Goal: Find specific page/section: Find specific page/section

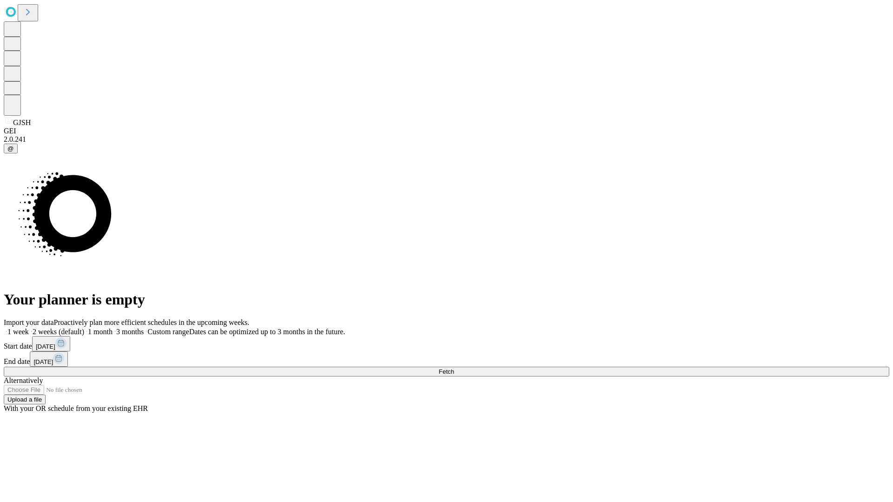
click at [454, 368] on span "Fetch" at bounding box center [446, 371] width 15 height 7
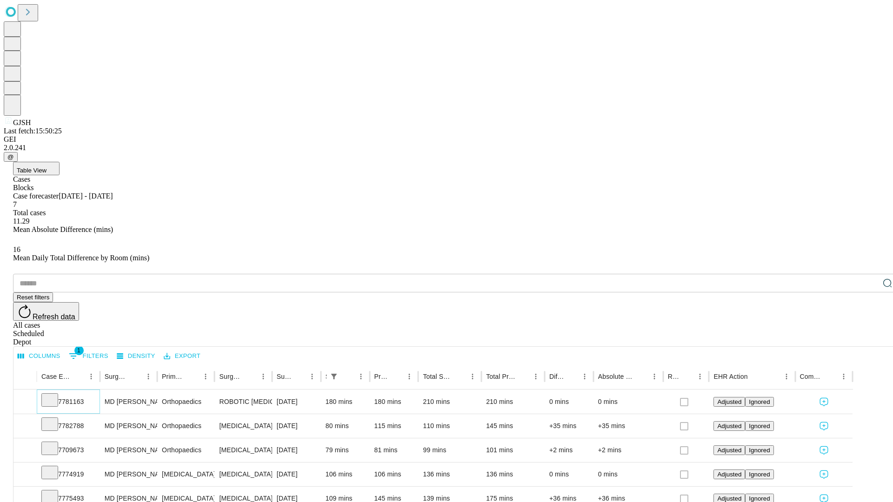
click at [54, 395] on icon at bounding box center [49, 399] width 9 height 9
